Goal: Find specific page/section: Find specific page/section

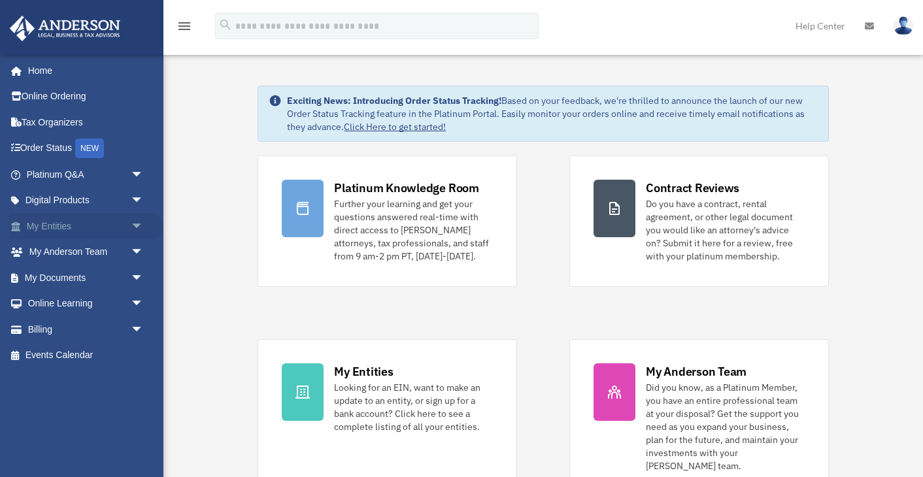
click at [132, 225] on span "arrow_drop_down" at bounding box center [144, 226] width 26 height 27
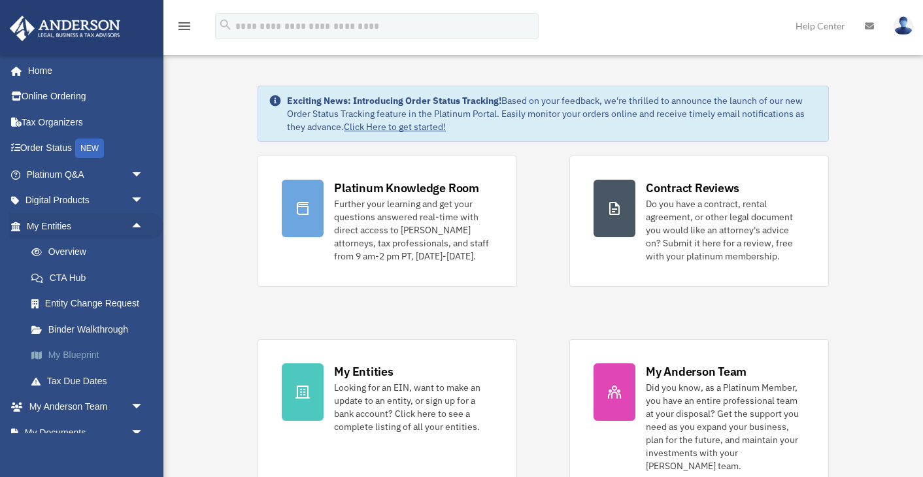
click at [90, 350] on link "My Blueprint" at bounding box center [90, 355] width 145 height 26
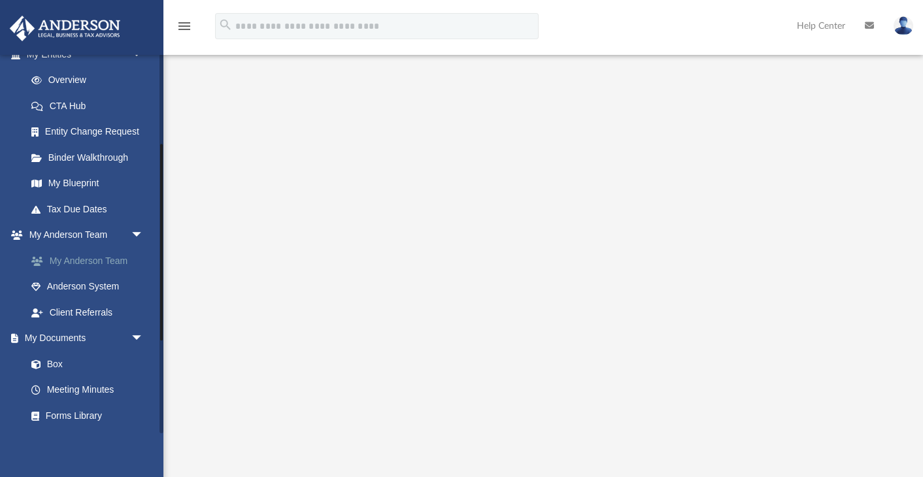
scroll to position [173, 0]
click at [84, 255] on link "My Anderson Team" at bounding box center [90, 260] width 145 height 26
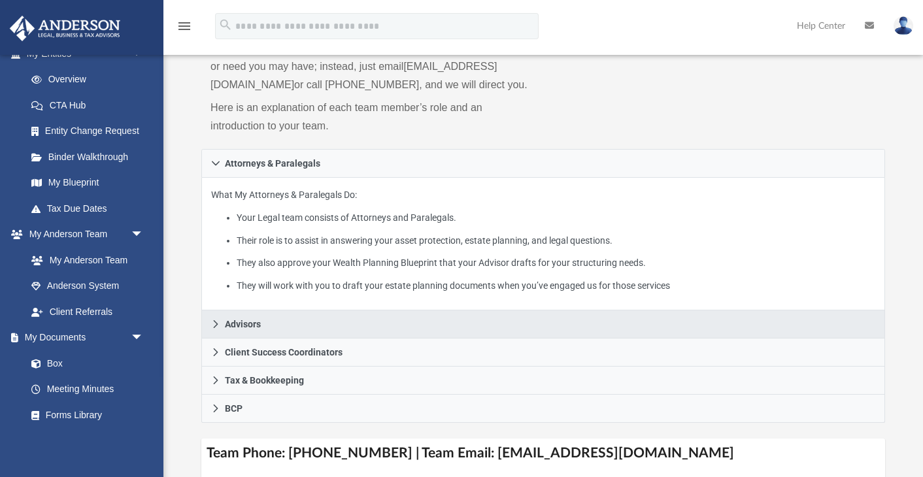
scroll to position [134, 0]
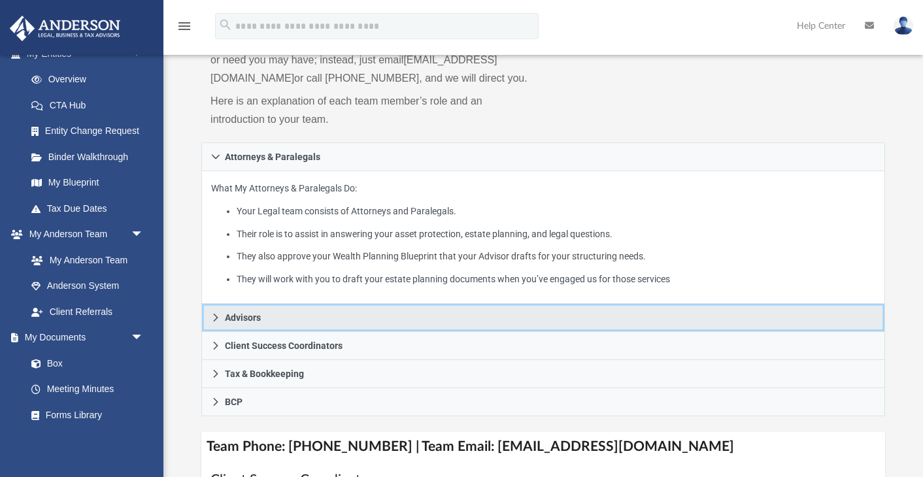
click at [295, 332] on link "Advisors" at bounding box center [543, 318] width 684 height 28
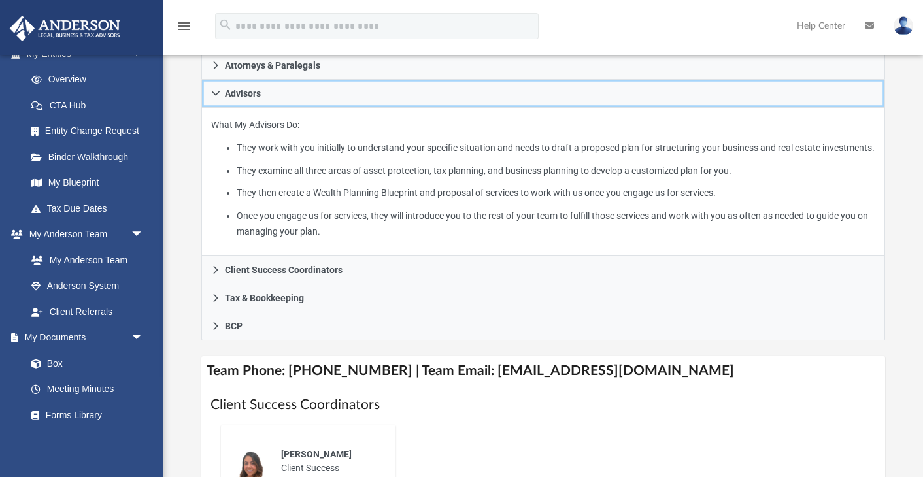
scroll to position [231, 0]
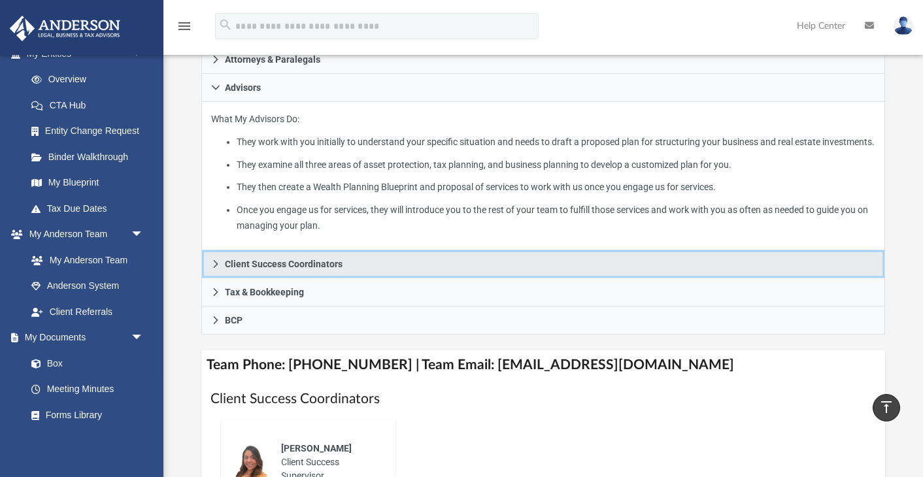
click at [327, 269] on span "Client Success Coordinators" at bounding box center [284, 263] width 118 height 9
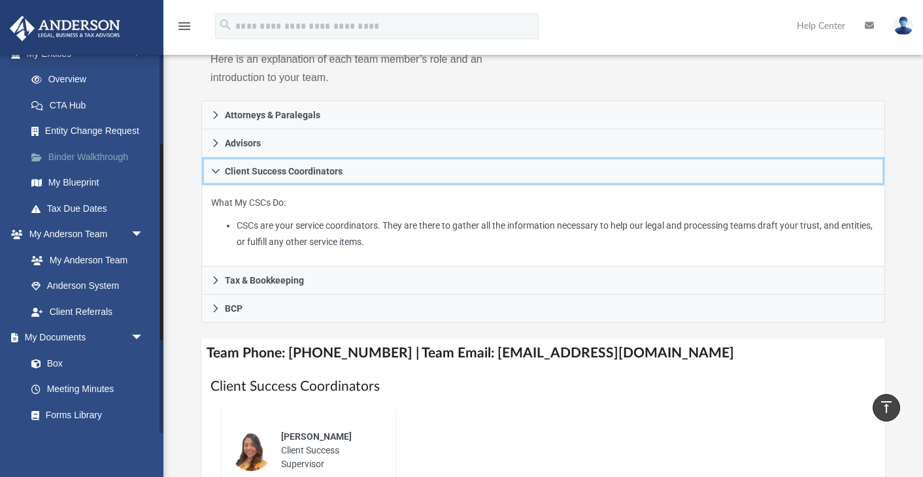
scroll to position [172, 0]
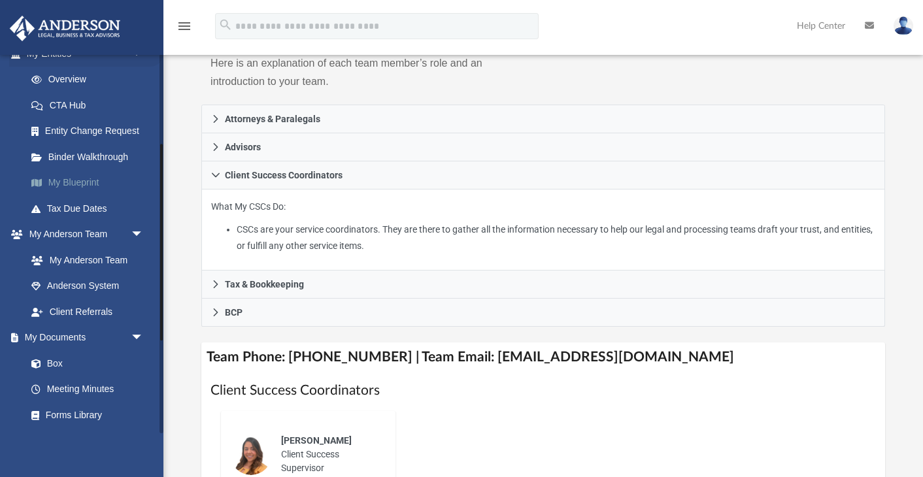
click at [71, 176] on link "My Blueprint" at bounding box center [90, 183] width 145 height 26
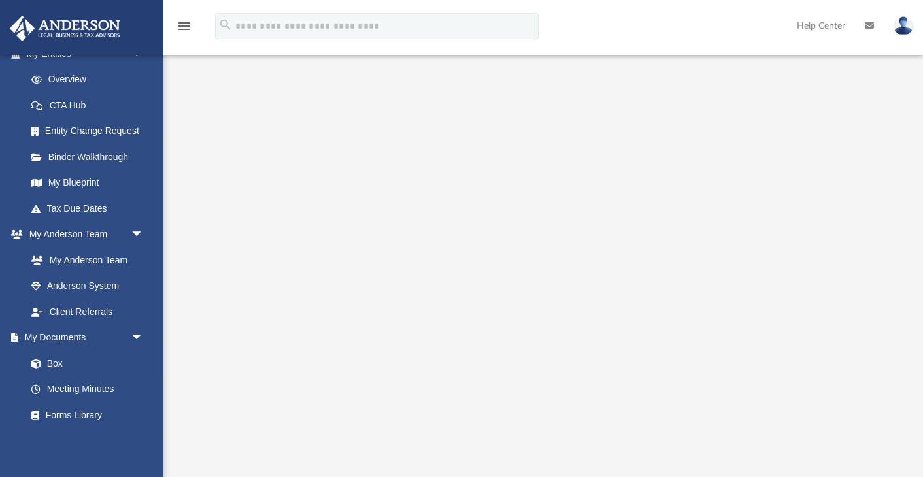
scroll to position [61, 0]
click at [880, 399] on div "Scroll to top vertical_align_top" at bounding box center [885, 407] width 27 height 27
